Goal: Information Seeking & Learning: Learn about a topic

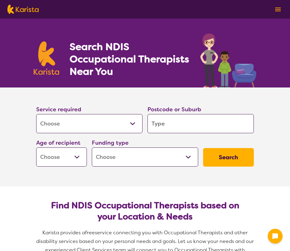
select select "[MEDICAL_DATA]"
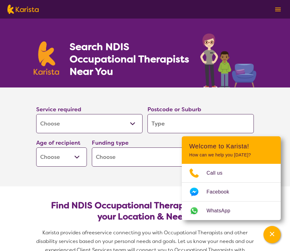
click at [162, 124] on input "search" at bounding box center [200, 123] width 106 height 19
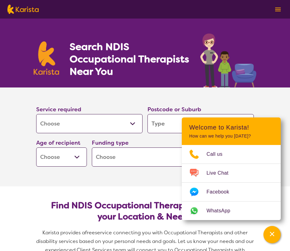
click at [171, 125] on input "search" at bounding box center [200, 123] width 106 height 19
type input "6"
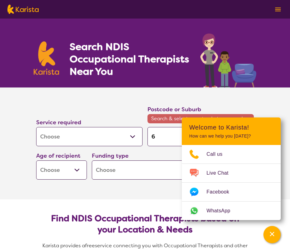
type input "63"
type input "6"
type input "62"
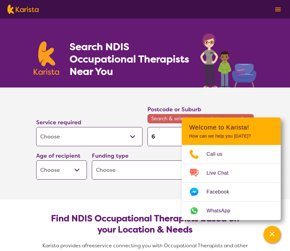
type input "62"
type input "623"
type input "6230"
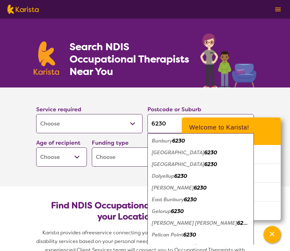
type input "6230"
click at [188, 141] on div "Bunbury 6230" at bounding box center [201, 141] width 100 height 12
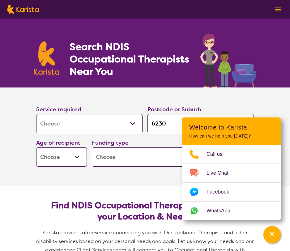
click at [75, 155] on select "Early Childhood - 0 to 9 Child - 10 to 11 Adolescent - 12 to 17 Adult - 18 to 6…" at bounding box center [61, 156] width 51 height 19
select select "AD"
click at [116, 163] on select "Home Care Package (HCP) National Disability Insurance Scheme (NDIS) I don't know" at bounding box center [145, 156] width 106 height 19
select select "NDIS"
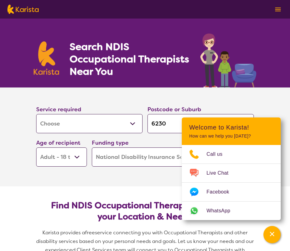
select select "NDIS"
click at [271, 234] on icon "Channel Menu" at bounding box center [272, 234] width 4 height 4
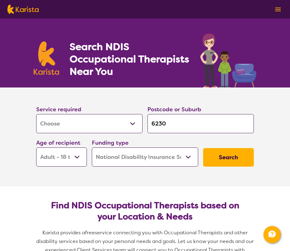
click at [217, 155] on button "Search" at bounding box center [228, 157] width 51 height 19
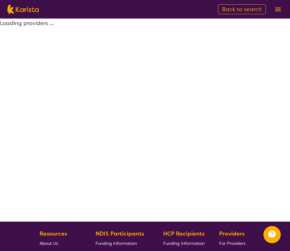
select select "by_score"
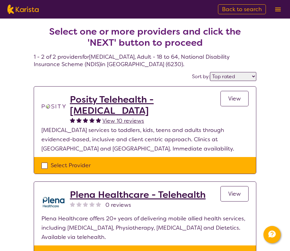
click at [231, 104] on link "View" at bounding box center [234, 98] width 28 height 15
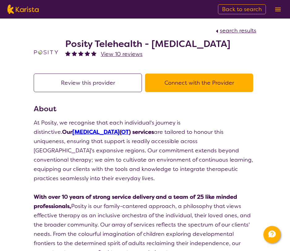
select select "by_score"
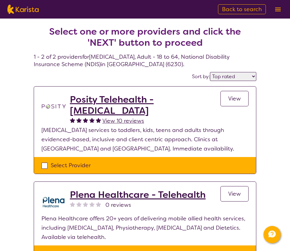
select select "[MEDICAL_DATA]"
select select "AD"
select select "NDIS"
select select "[MEDICAL_DATA]"
select select "AD"
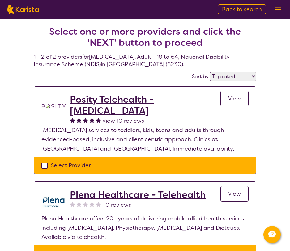
select select "NDIS"
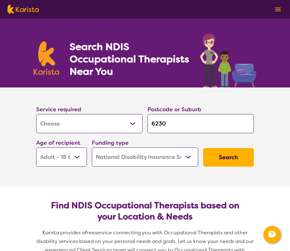
click at [181, 122] on input "6230" at bounding box center [200, 123] width 106 height 19
type input "6230"
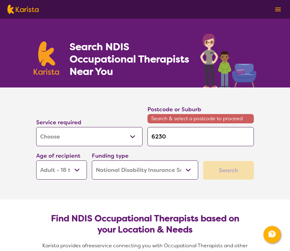
type input "6230"
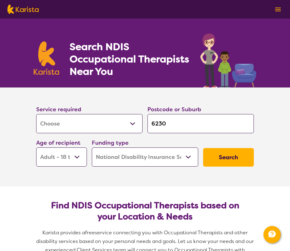
type input "623"
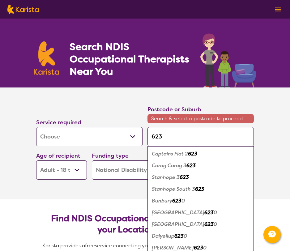
type input "6230"
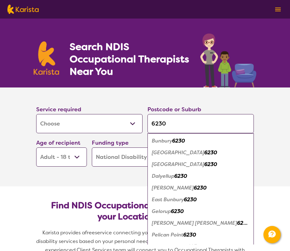
click at [181, 142] on em "6230" at bounding box center [178, 141] width 13 height 6
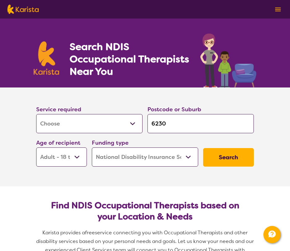
click at [219, 156] on button "Search" at bounding box center [228, 157] width 51 height 19
select select "by_score"
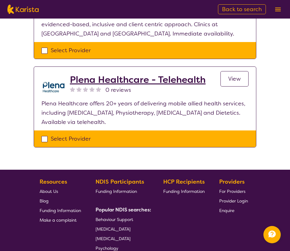
scroll to position [111, 0]
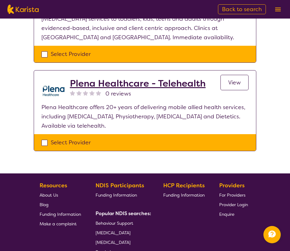
click at [185, 79] on h2 "Plena Healthcare - Telehealth" at bounding box center [138, 83] width 136 height 11
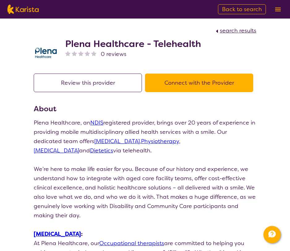
select select "by_score"
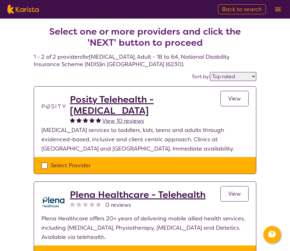
scroll to position [111, 0]
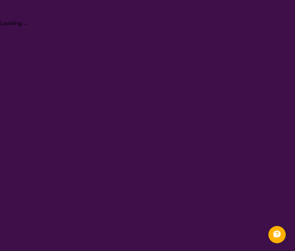
select select "[MEDICAL_DATA]"
select select "AD"
select select "NDIS"
select select "[MEDICAL_DATA]"
select select "AD"
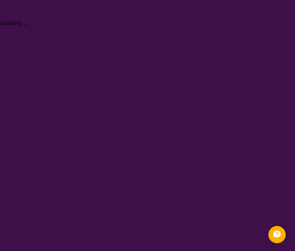
select select "NDIS"
